Goal: Information Seeking & Learning: Learn about a topic

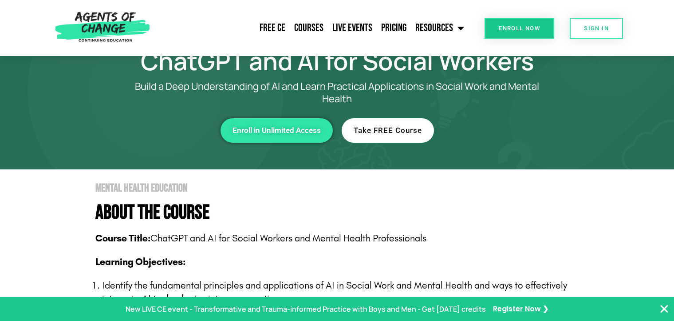
scroll to position [44, 0]
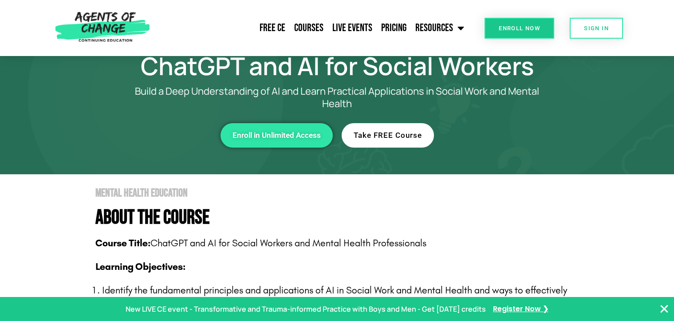
click at [398, 132] on span "Take FREE Course" at bounding box center [388, 135] width 68 height 8
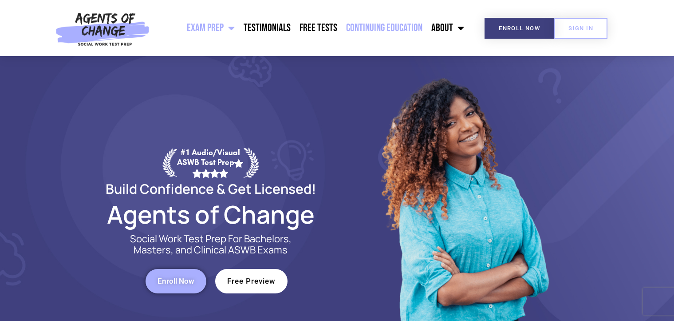
click at [373, 24] on link "Continuing Education" at bounding box center [384, 28] width 85 height 22
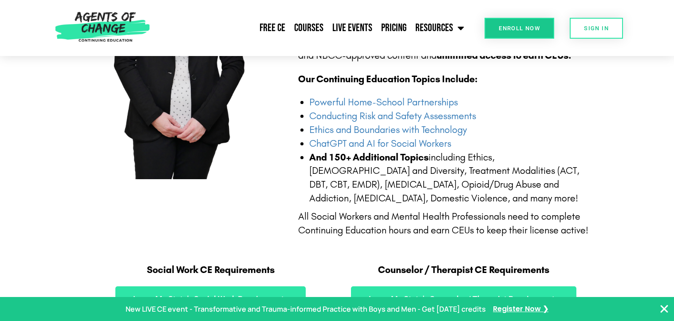
scroll to position [400, 0]
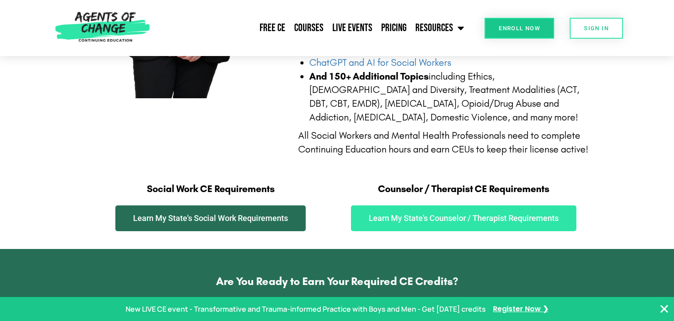
click at [264, 217] on span "Learn My State's Social Work Requirements" at bounding box center [210, 218] width 155 height 8
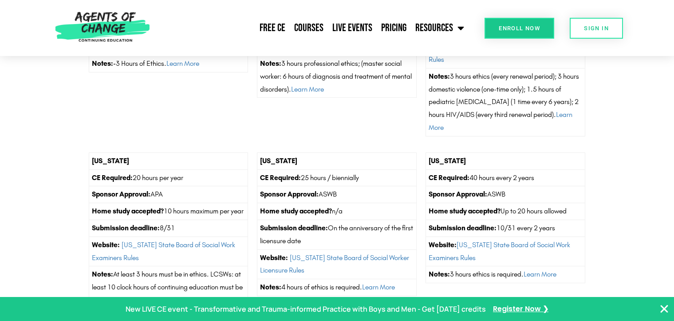
scroll to position [1376, 0]
